Goal: Task Accomplishment & Management: Manage account settings

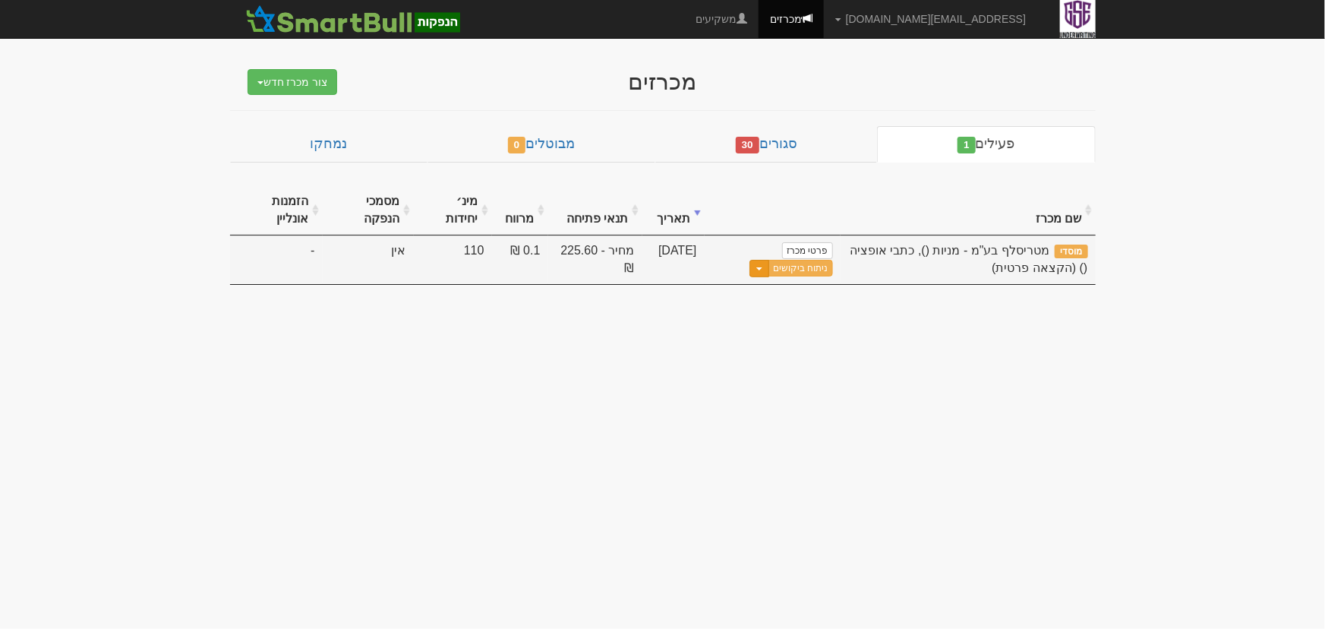
click at [762, 268] on span "button" at bounding box center [759, 268] width 6 height 3
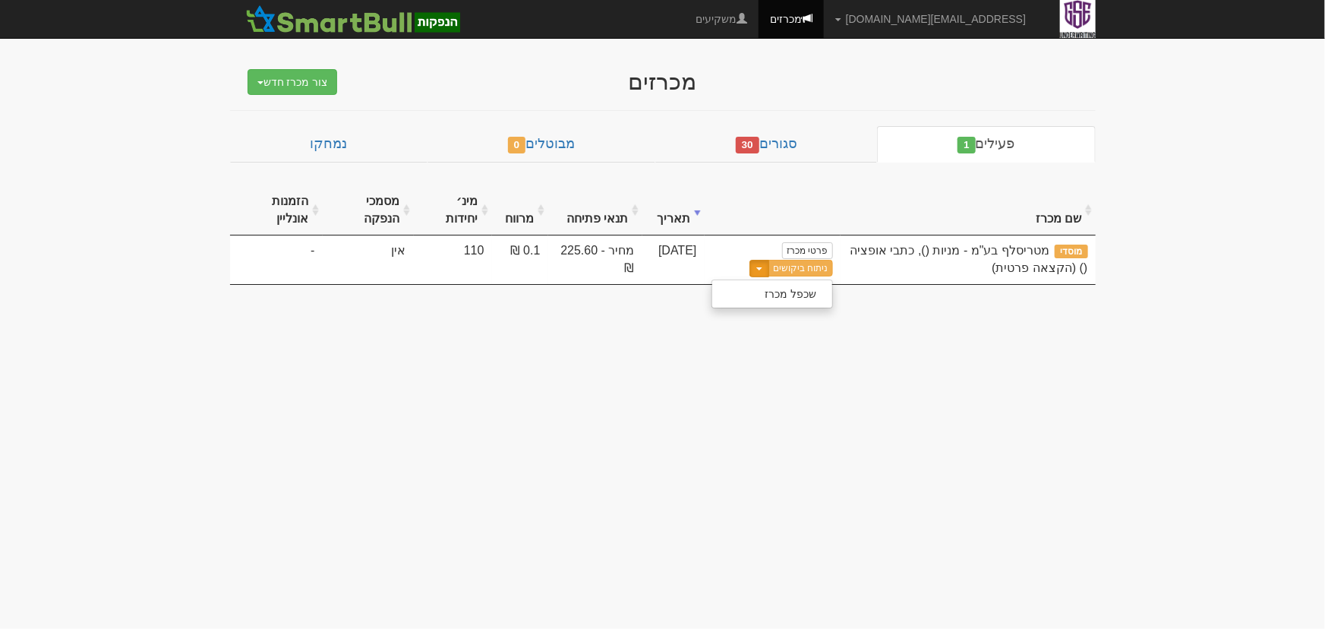
click at [887, 386] on body "[EMAIL_ADDRESS][DOMAIN_NAME] הגדרות חשבונות הנפקה תבניות הודעות קיבול" at bounding box center [662, 314] width 1325 height 629
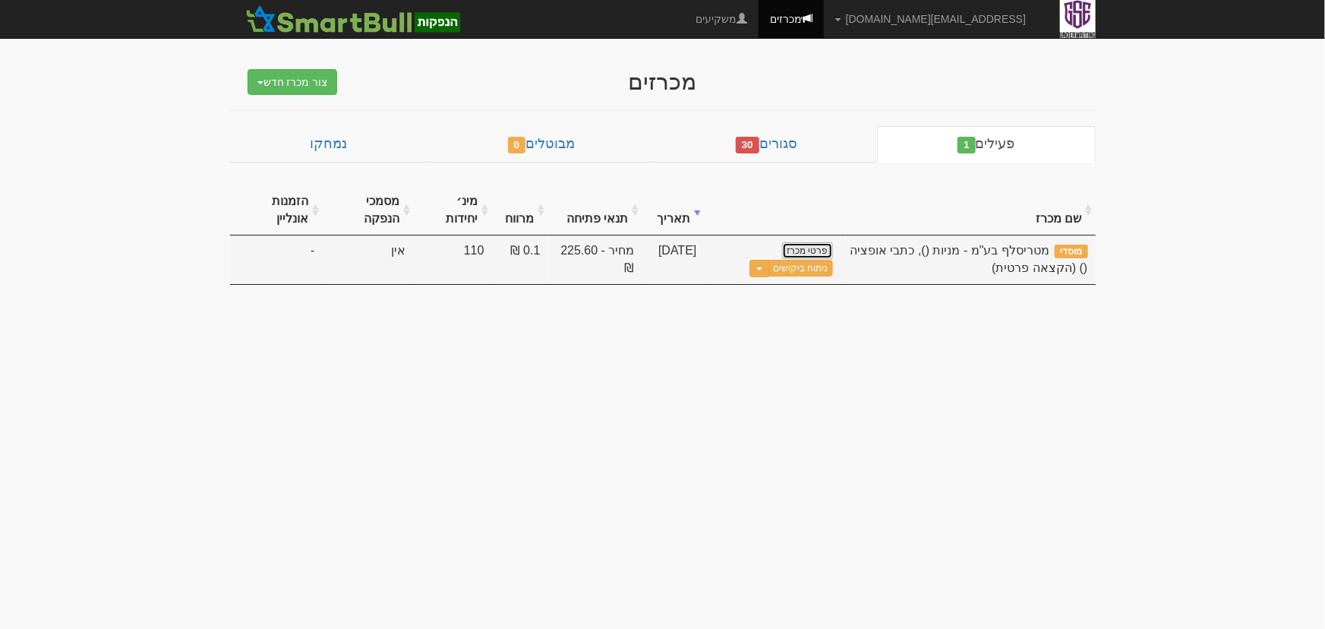
click at [805, 244] on link "פרטי מכרז" at bounding box center [807, 250] width 50 height 17
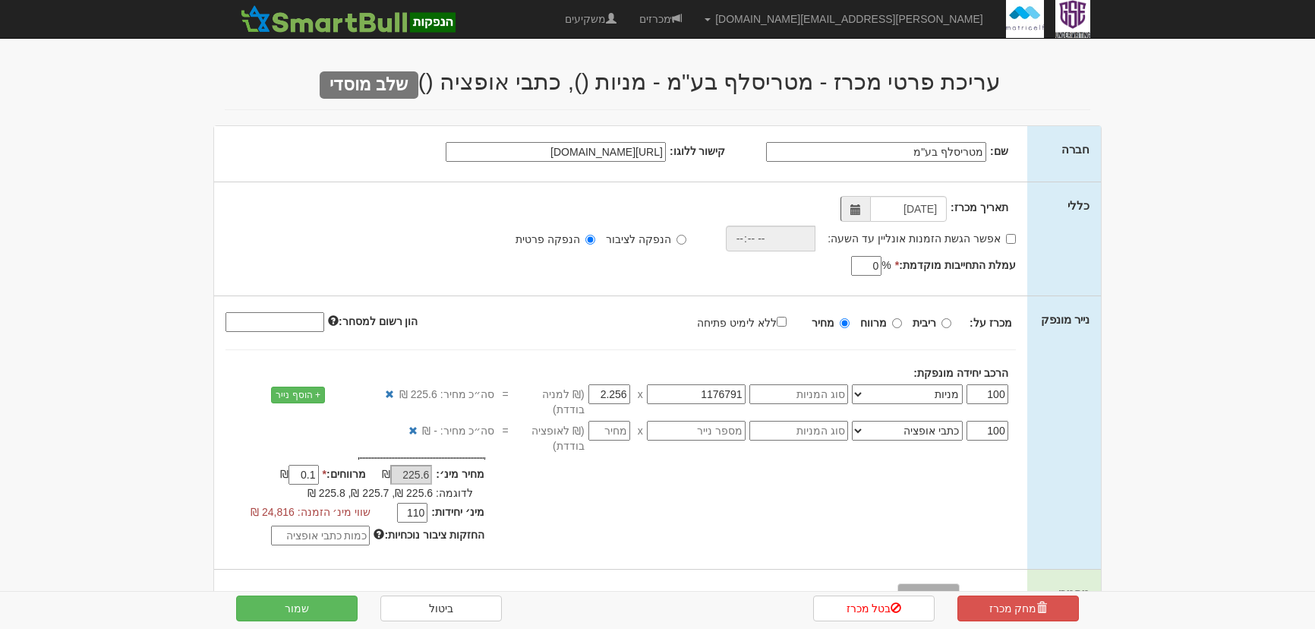
select select "מניות"
select select "כתבי אופציה"
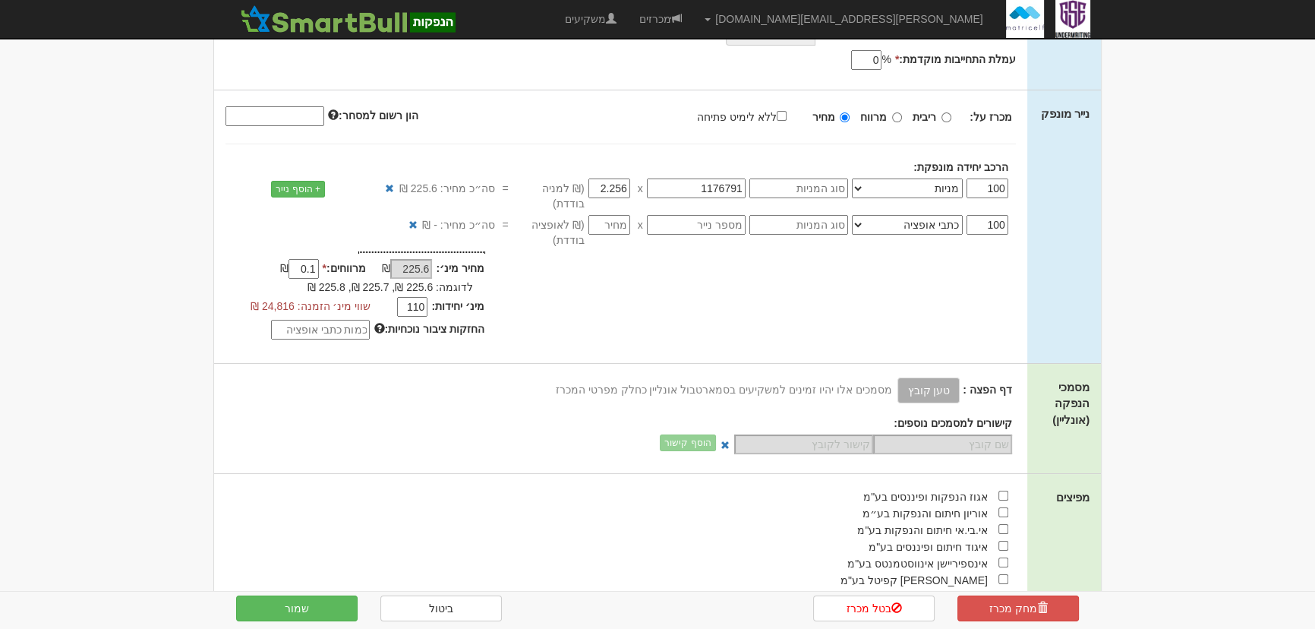
scroll to position [206, 0]
click at [1044, 604] on span at bounding box center [1041, 607] width 11 height 11
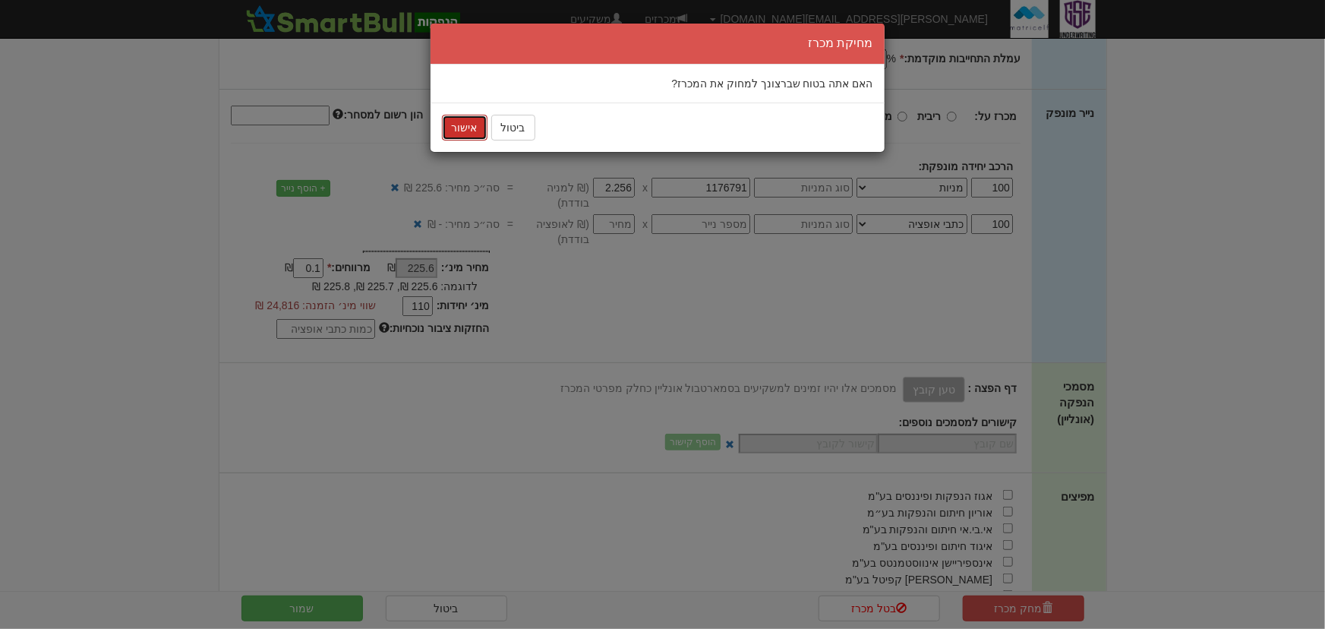
click at [449, 121] on button "אישור" at bounding box center [465, 128] width 46 height 26
